Goal: Obtain resource: Obtain resource

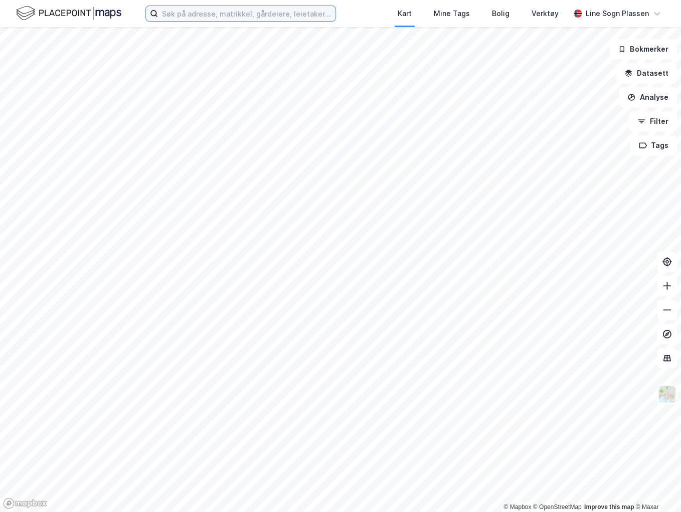
click at [205, 13] on input at bounding box center [246, 13] width 177 height 15
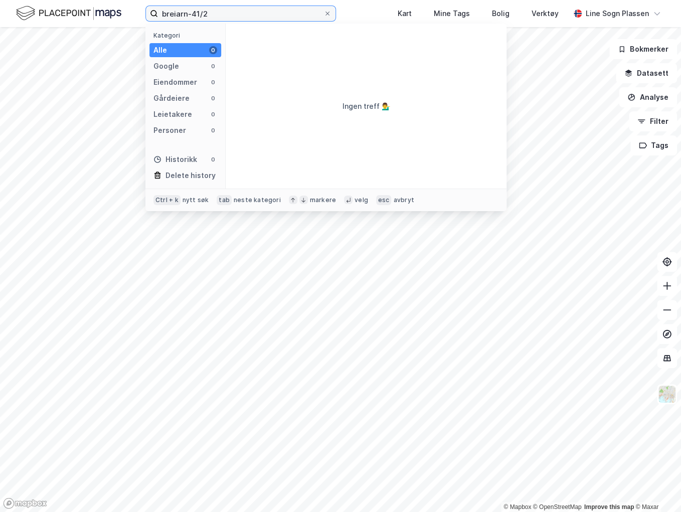
click at [171, 15] on input "breiarn-41/2" at bounding box center [240, 13] width 165 height 15
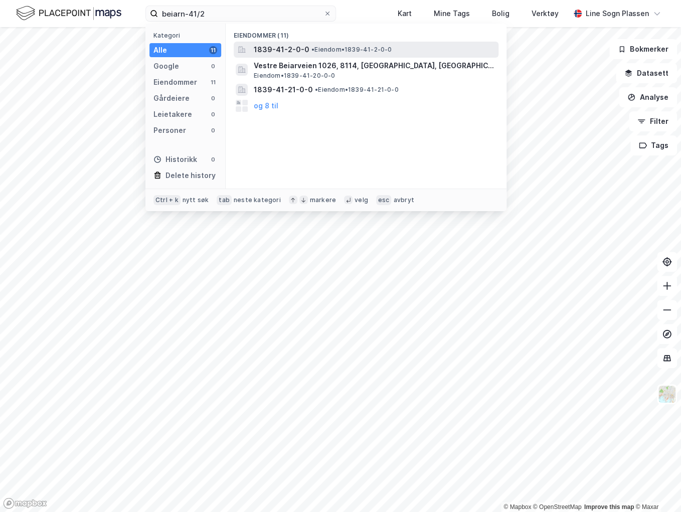
click at [311, 45] on div "1839-41-2-0-0 • Eiendom • 1839-41-2-0-0" at bounding box center [375, 50] width 243 height 12
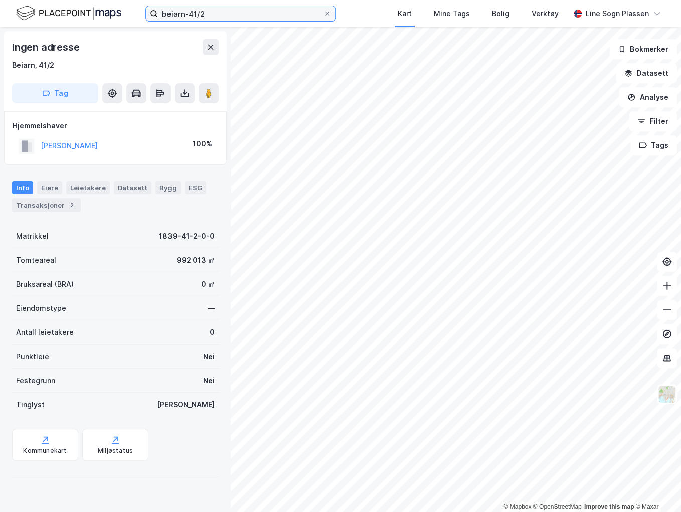
click at [256, 16] on input "beiarn-41/2" at bounding box center [240, 13] width 165 height 15
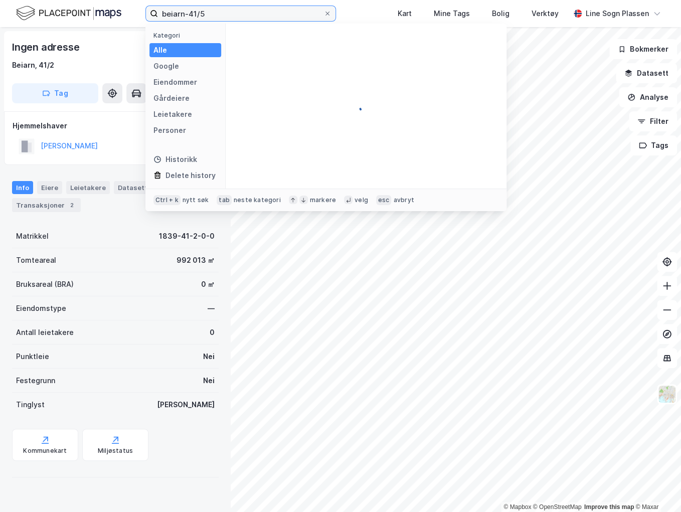
type input "beiarn-41/5"
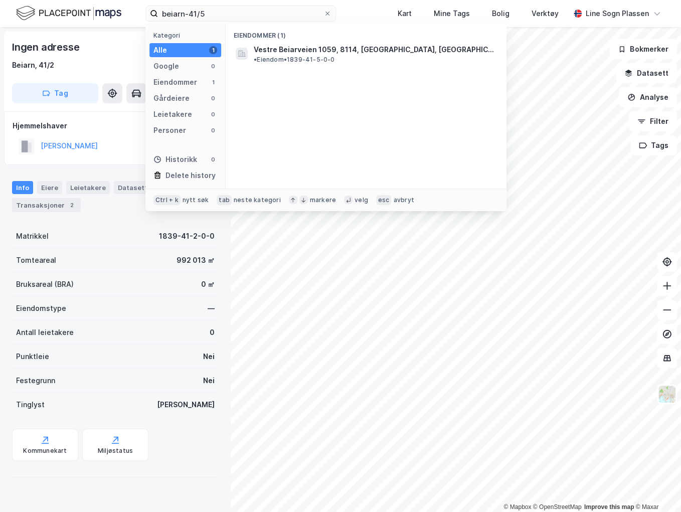
click at [329, 41] on div "Eiendommer (1)" at bounding box center [366, 33] width 281 height 18
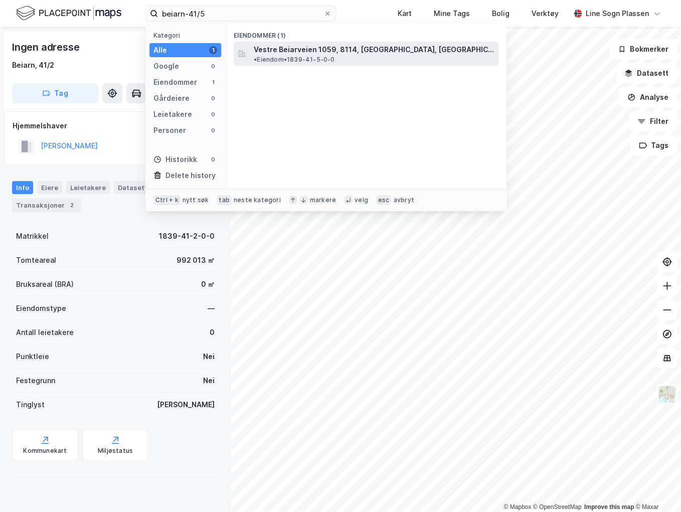
click at [333, 46] on span "Vestre Beiarveien 1059, 8114, [GEOGRAPHIC_DATA], [GEOGRAPHIC_DATA]" at bounding box center [374, 50] width 241 height 12
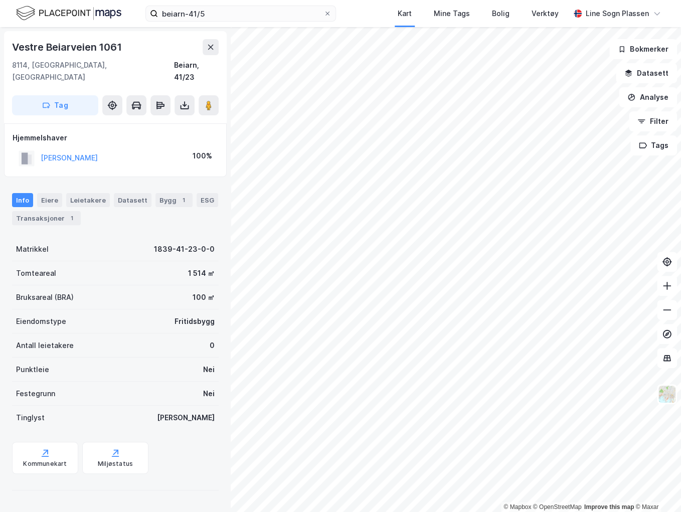
click at [281, 511] on html "beiarn-41/5 Kart Mine Tags Bolig Verktøy Line Sogn Plassen © Mapbox © OpenStree…" at bounding box center [340, 256] width 681 height 512
click at [133, 265] on div "© Mapbox © OpenStreetMap Improve this map © Maxar Vestre Beiarveien 1059 8114, …" at bounding box center [340, 269] width 681 height 485
click at [183, 104] on icon at bounding box center [184, 105] width 4 height 3
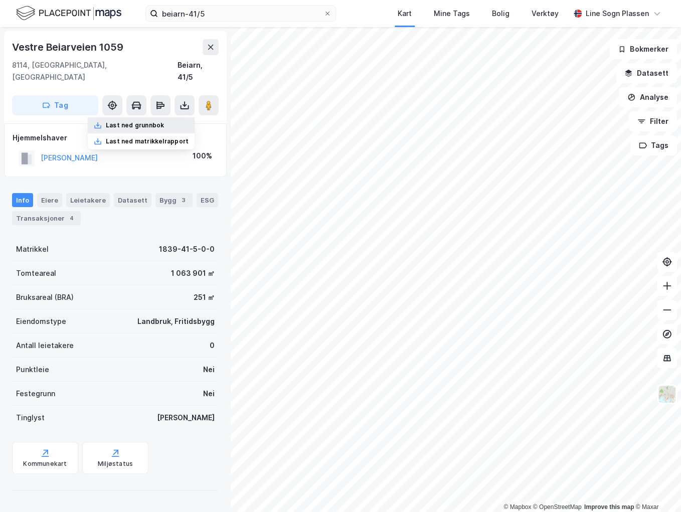
click at [121, 121] on div "Last ned grunnbok" at bounding box center [135, 125] width 58 height 8
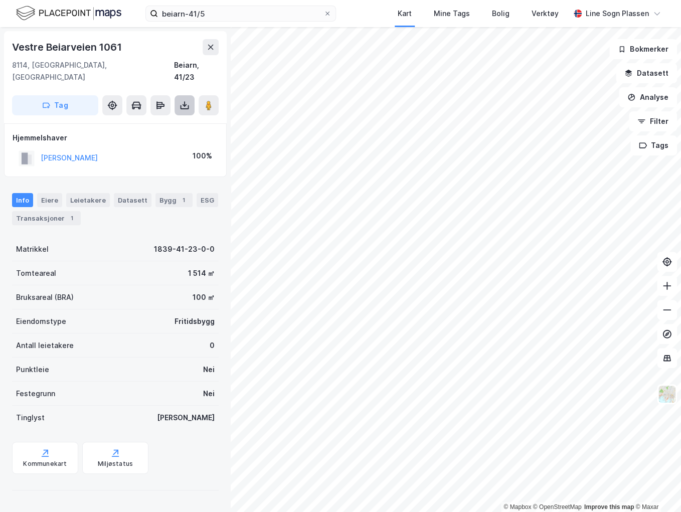
click at [183, 100] on icon at bounding box center [184, 105] width 10 height 10
click at [172, 117] on div "Last ned grunnbok" at bounding box center [141, 125] width 107 height 16
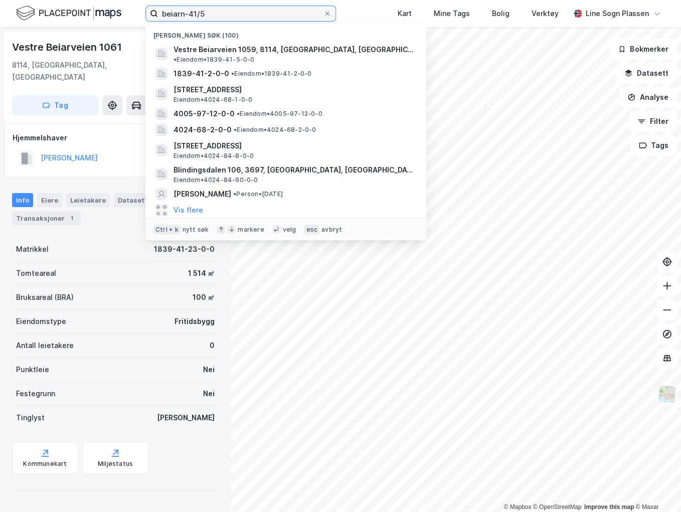
drag, startPoint x: 208, startPoint y: 10, endPoint x: 139, endPoint y: 5, distance: 68.9
click at [139, 5] on div "beiarn-41/5 Nylige søk (100) Vestre Beiarveien 1059, 8114, [GEOGRAPHIC_DATA], […" at bounding box center [340, 13] width 681 height 27
